Goal: Task Accomplishment & Management: Use online tool/utility

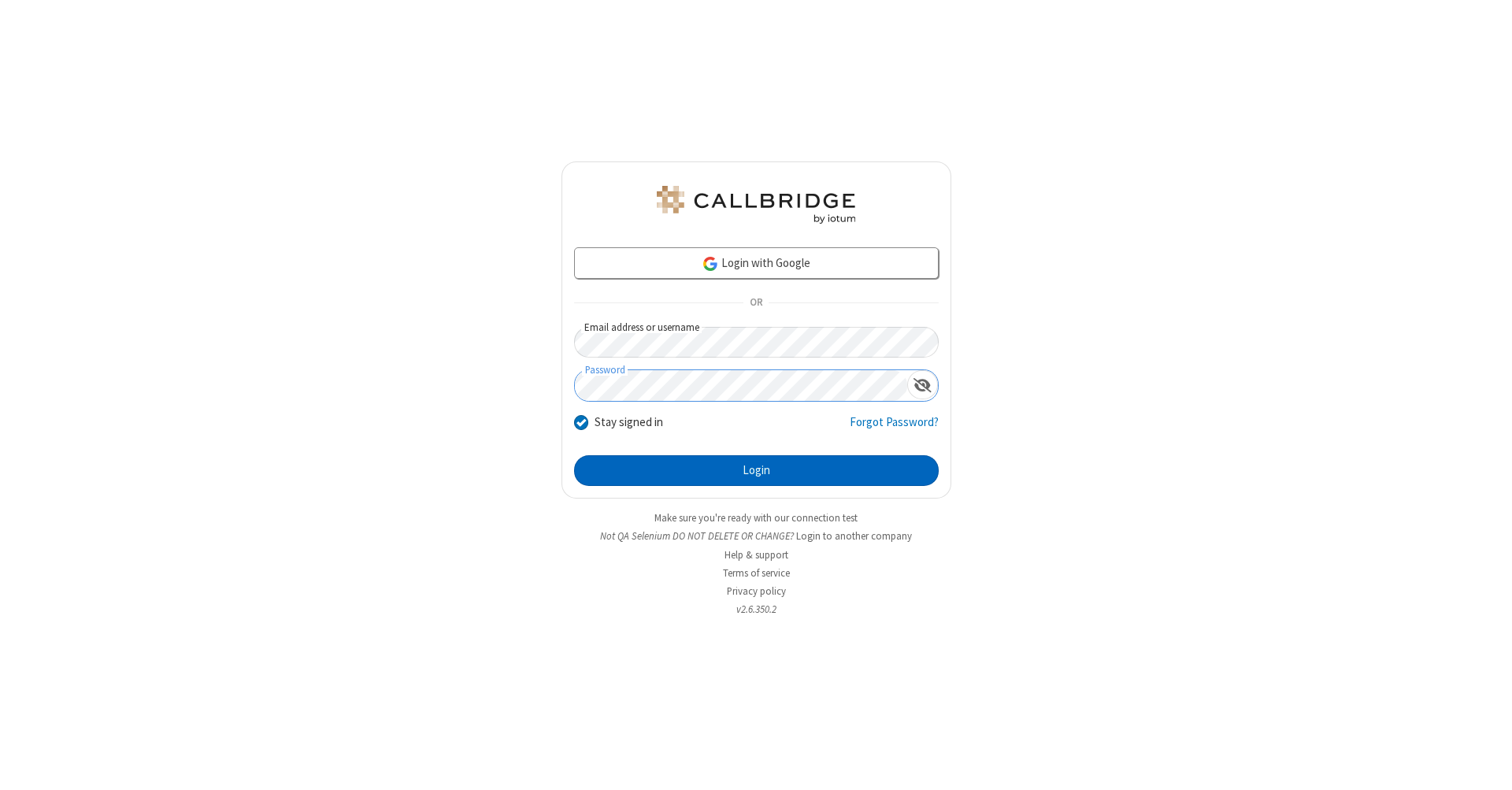
click at [756, 471] on button "Login" at bounding box center [756, 471] width 364 height 32
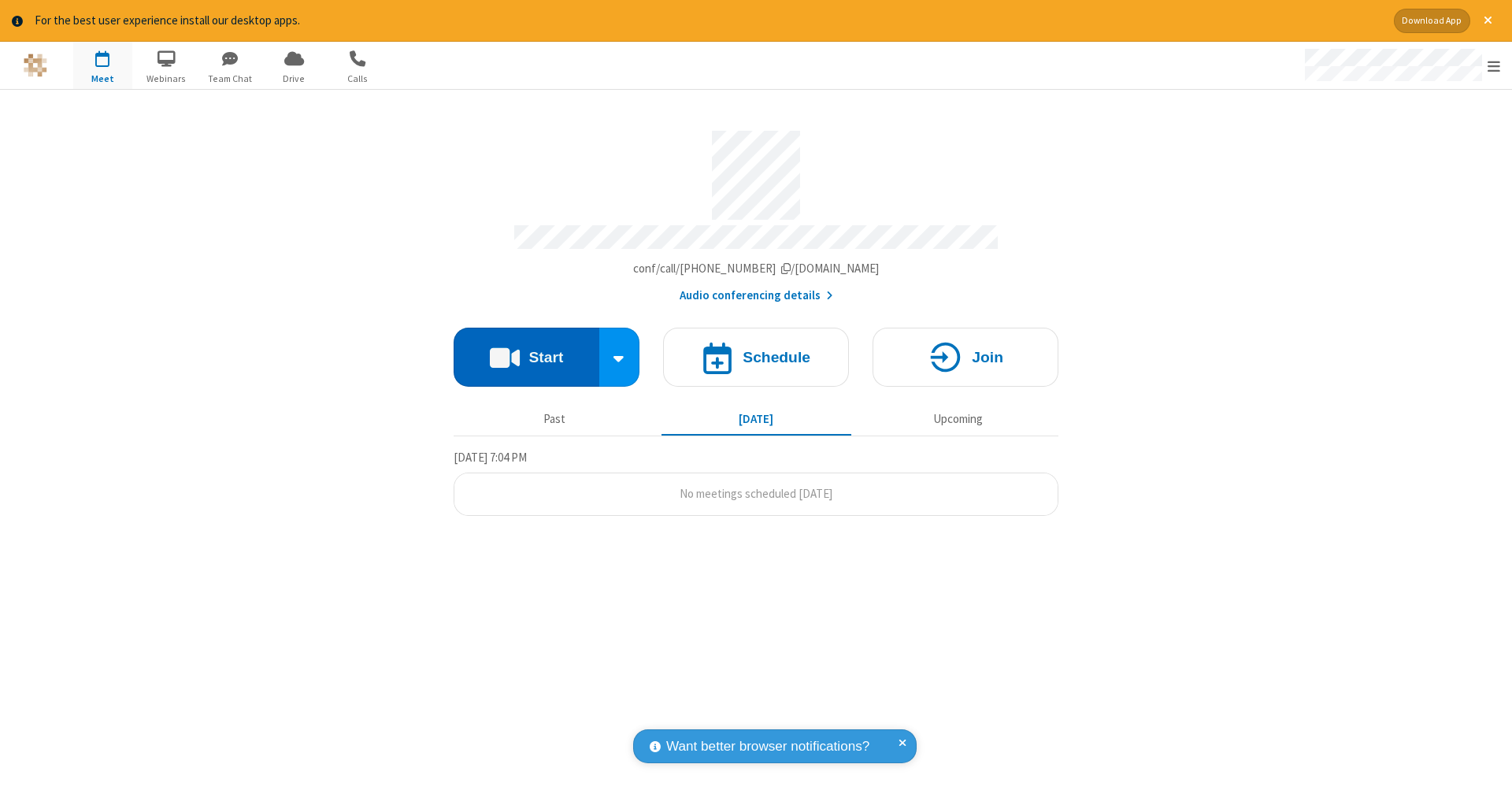
click at [526, 349] on button "Start" at bounding box center [527, 356] width 146 height 59
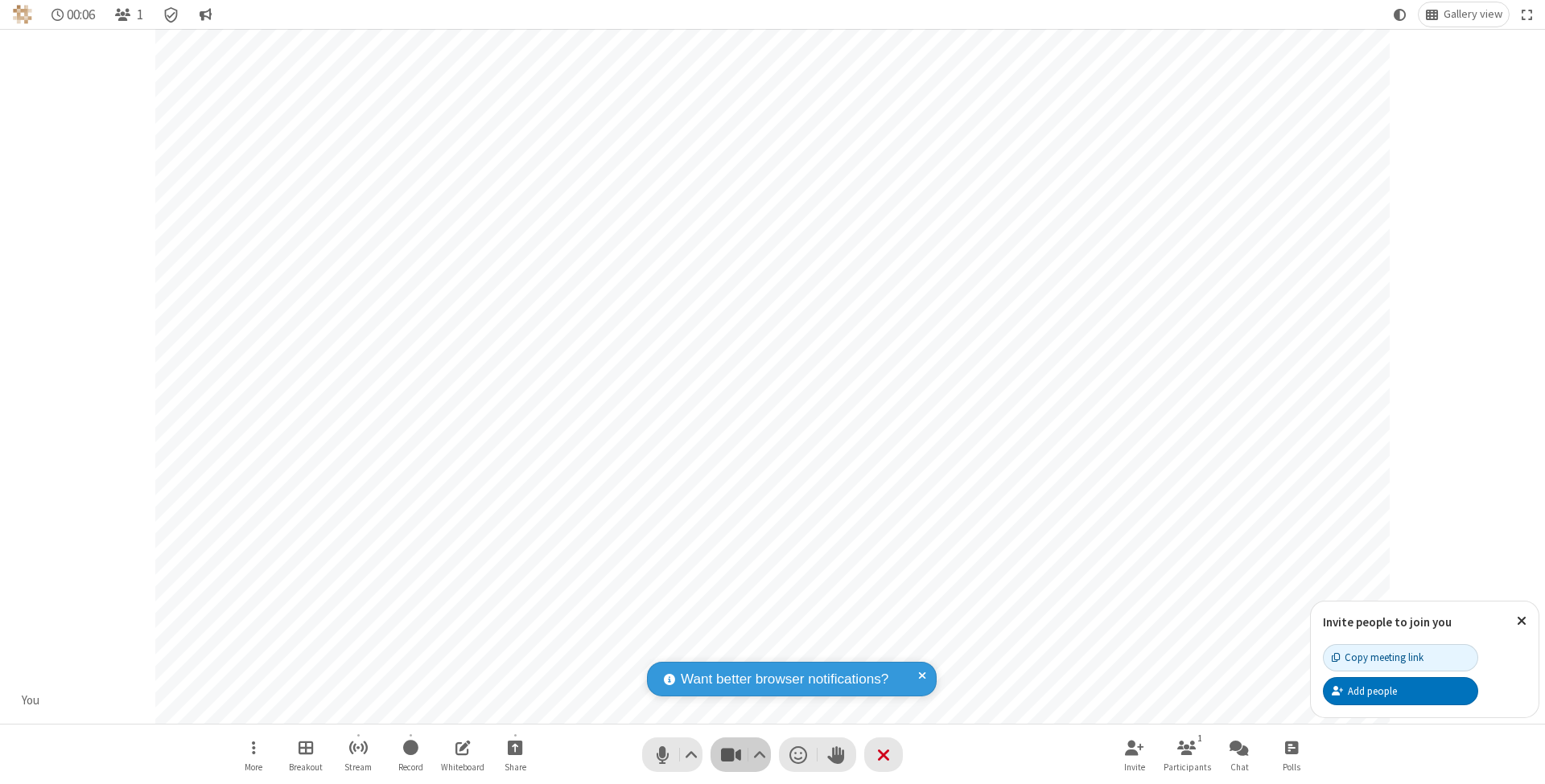
click at [731, 755] on span "Stop video (⌘+Shift+V)" at bounding box center [731, 755] width 24 height 23
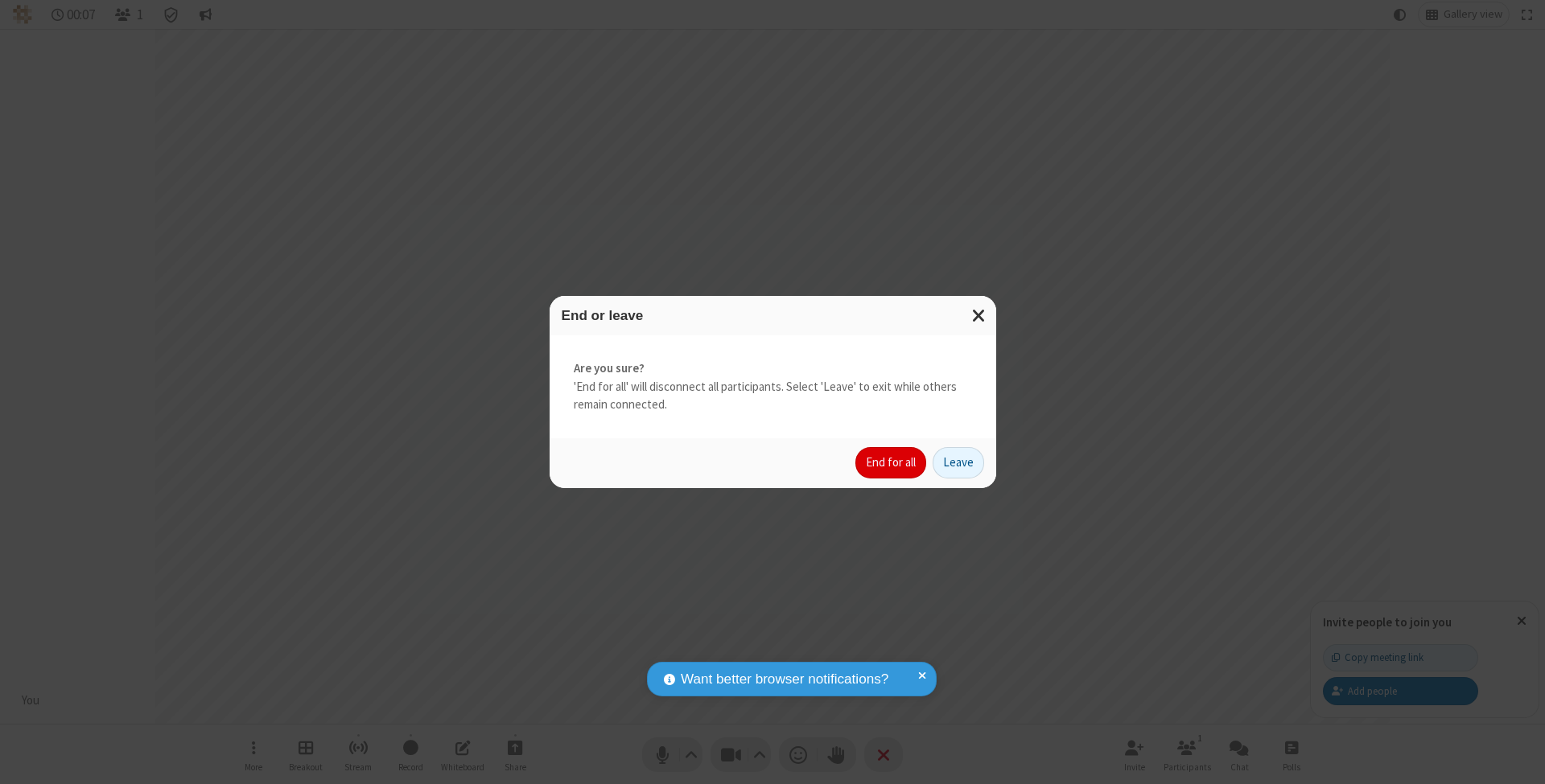
click at [891, 462] on button "End for all" at bounding box center [890, 462] width 71 height 32
